Goal: Task Accomplishment & Management: Use online tool/utility

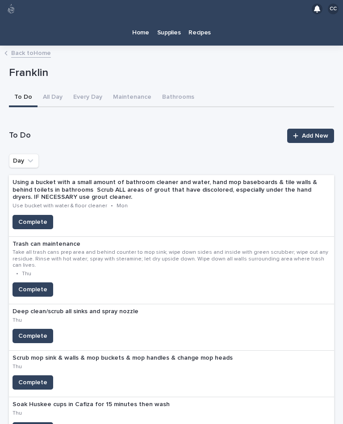
click at [136, 18] on p "Home" at bounding box center [140, 27] width 17 height 19
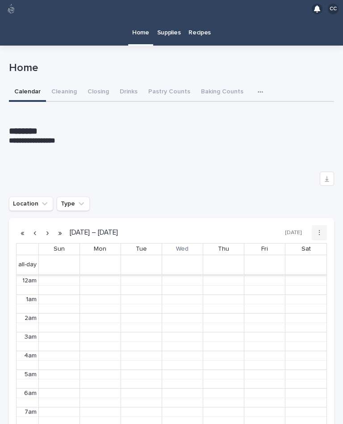
scroll to position [113, 0]
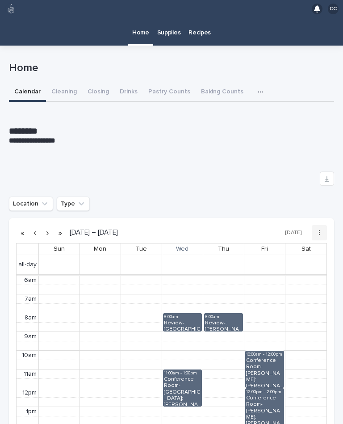
click at [98, 83] on button "Closing" at bounding box center [98, 92] width 32 height 19
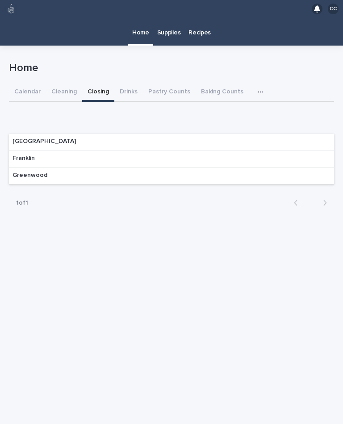
click at [273, 151] on div "Franklin" at bounding box center [171, 159] width 325 height 17
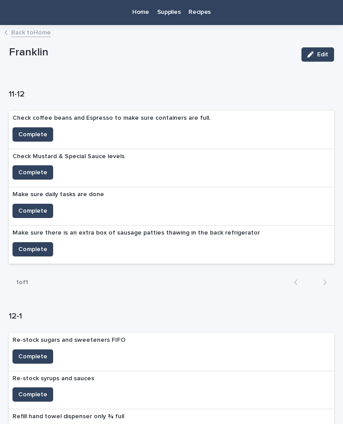
scroll to position [34, 0]
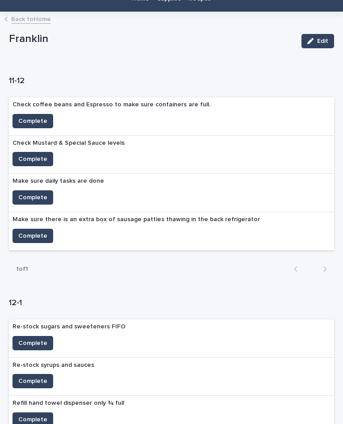
click at [29, 117] on span "Complete" at bounding box center [32, 121] width 29 height 9
click at [27, 155] on span "Complete" at bounding box center [32, 159] width 29 height 9
click at [20, 193] on span "Complete" at bounding box center [32, 197] width 29 height 9
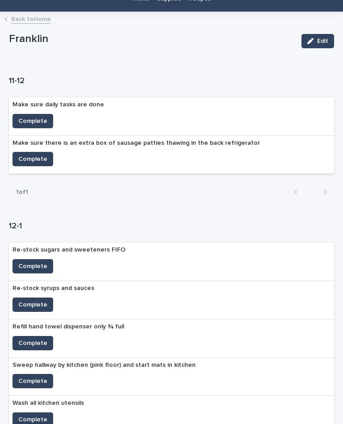
click at [27, 243] on div "Re-stock sugars and sweeteners FIFO Complete" at bounding box center [69, 262] width 120 height 38
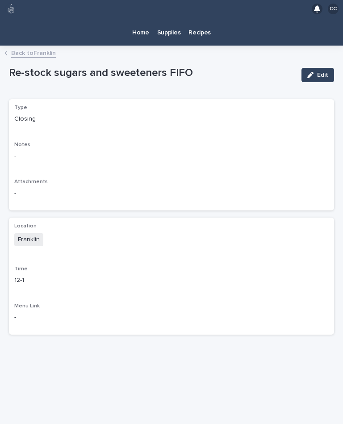
click at [15, 47] on link "Back to [PERSON_NAME]" at bounding box center [33, 52] width 45 height 10
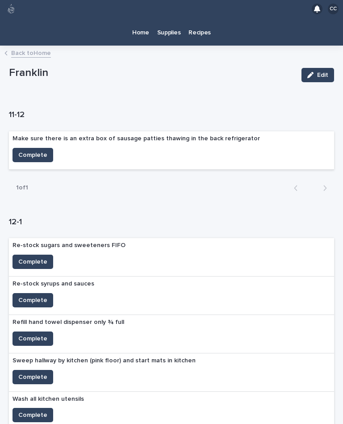
click at [28, 47] on link "Back to Home" at bounding box center [31, 52] width 40 height 10
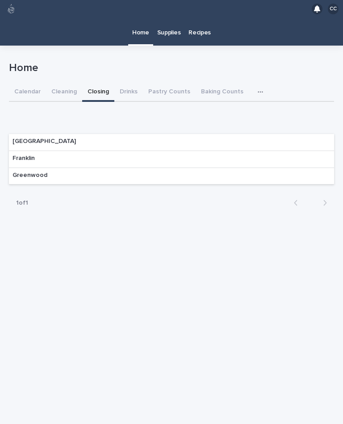
click at [29, 155] on p "Franklin" at bounding box center [24, 159] width 22 height 8
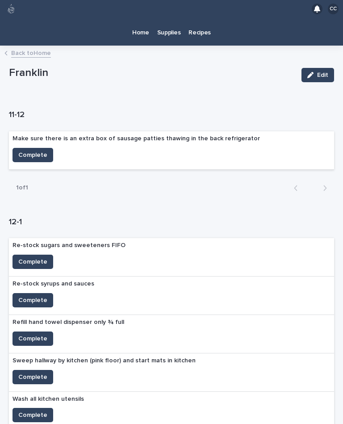
click at [28, 151] on span "Complete" at bounding box center [32, 155] width 29 height 9
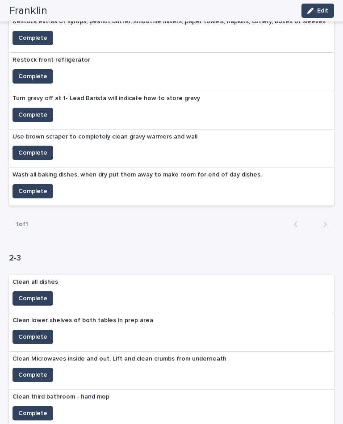
scroll to position [755, 0]
